Goal: Information Seeking & Learning: Learn about a topic

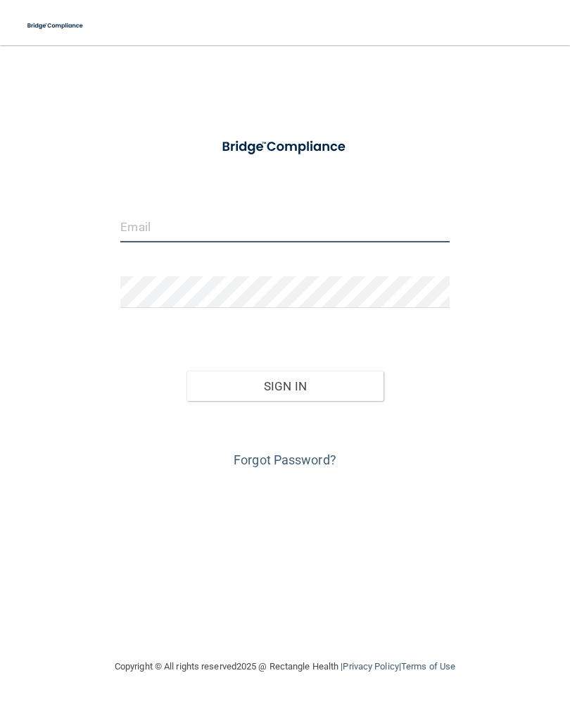
type input "[EMAIL_ADDRESS][DOMAIN_NAME]"
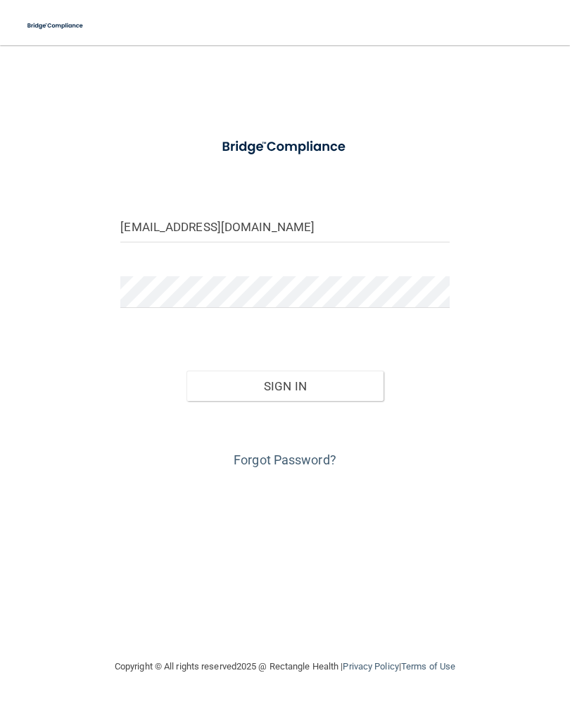
click at [285, 385] on button "Sign In" at bounding box center [285, 385] width 197 height 31
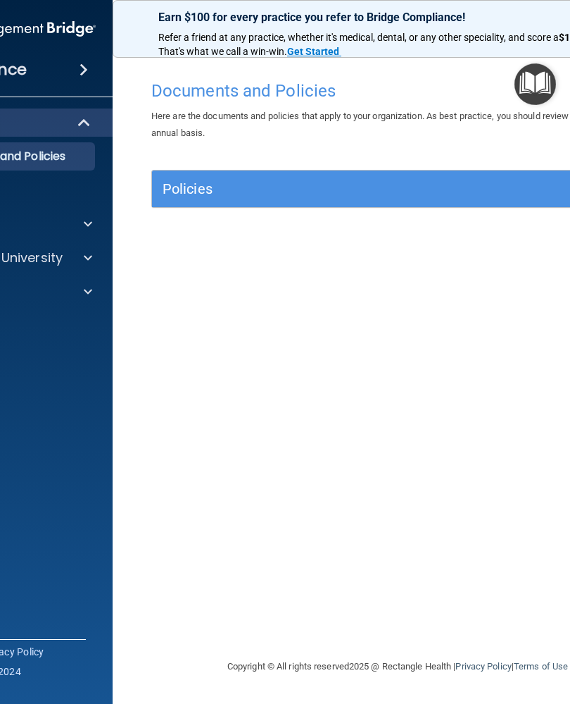
click at [349, 563] on div "Documents and Policies Here are the documents and policies that apply to your o…" at bounding box center [398, 365] width 514 height 585
click at [487, 123] on div "Here are the documents and policies that apply to your organization. As best pr…" at bounding box center [398, 125] width 514 height 34
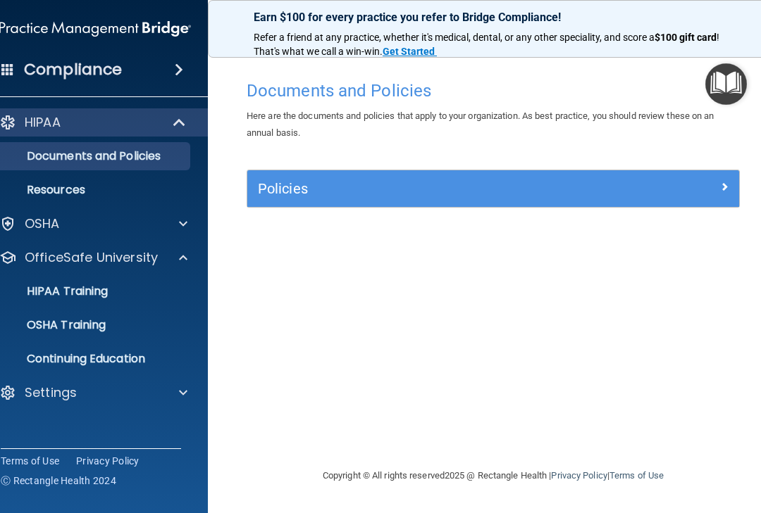
click at [91, 304] on link "HIPAA Training" at bounding box center [79, 291] width 222 height 28
